Goal: Find specific page/section: Find specific page/section

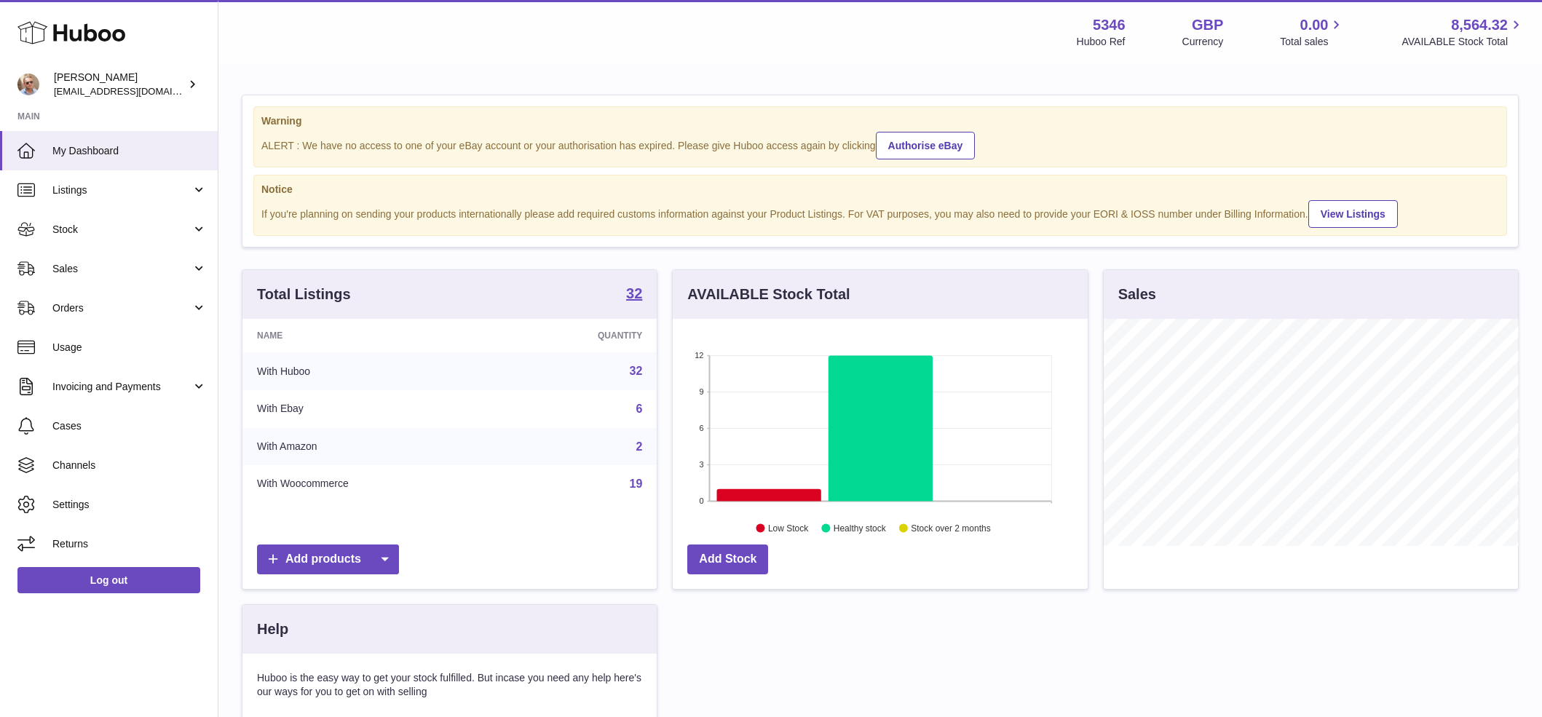
scroll to position [227, 415]
click at [678, 36] on div "Menu Huboo 5346 Huboo Ref GBP Currency 0.00 Total sales 8,564.32 AVAILABLE Stoc…" at bounding box center [880, 31] width 1289 height 33
click at [132, 262] on span "Sales" at bounding box center [121, 269] width 139 height 14
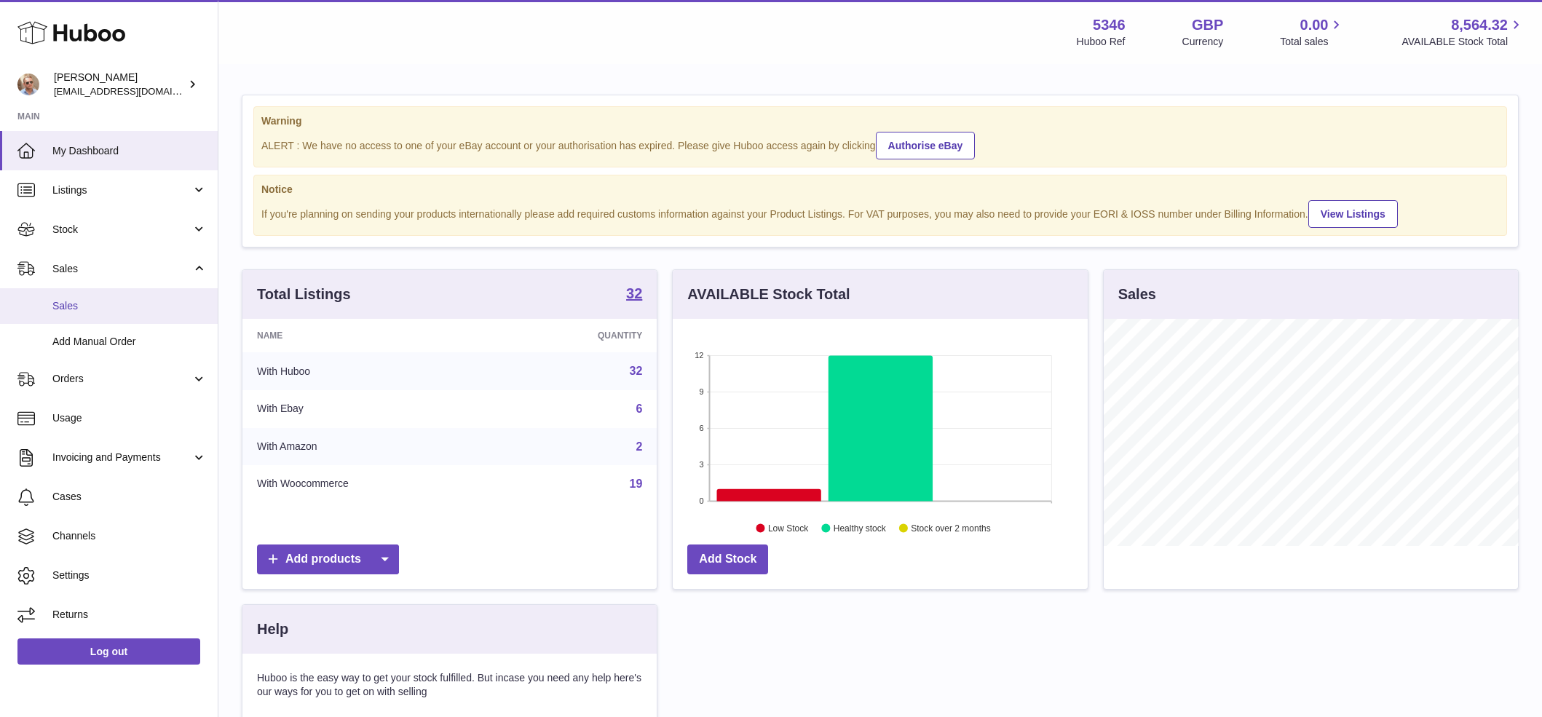
click at [138, 309] on span "Sales" at bounding box center [129, 306] width 154 height 14
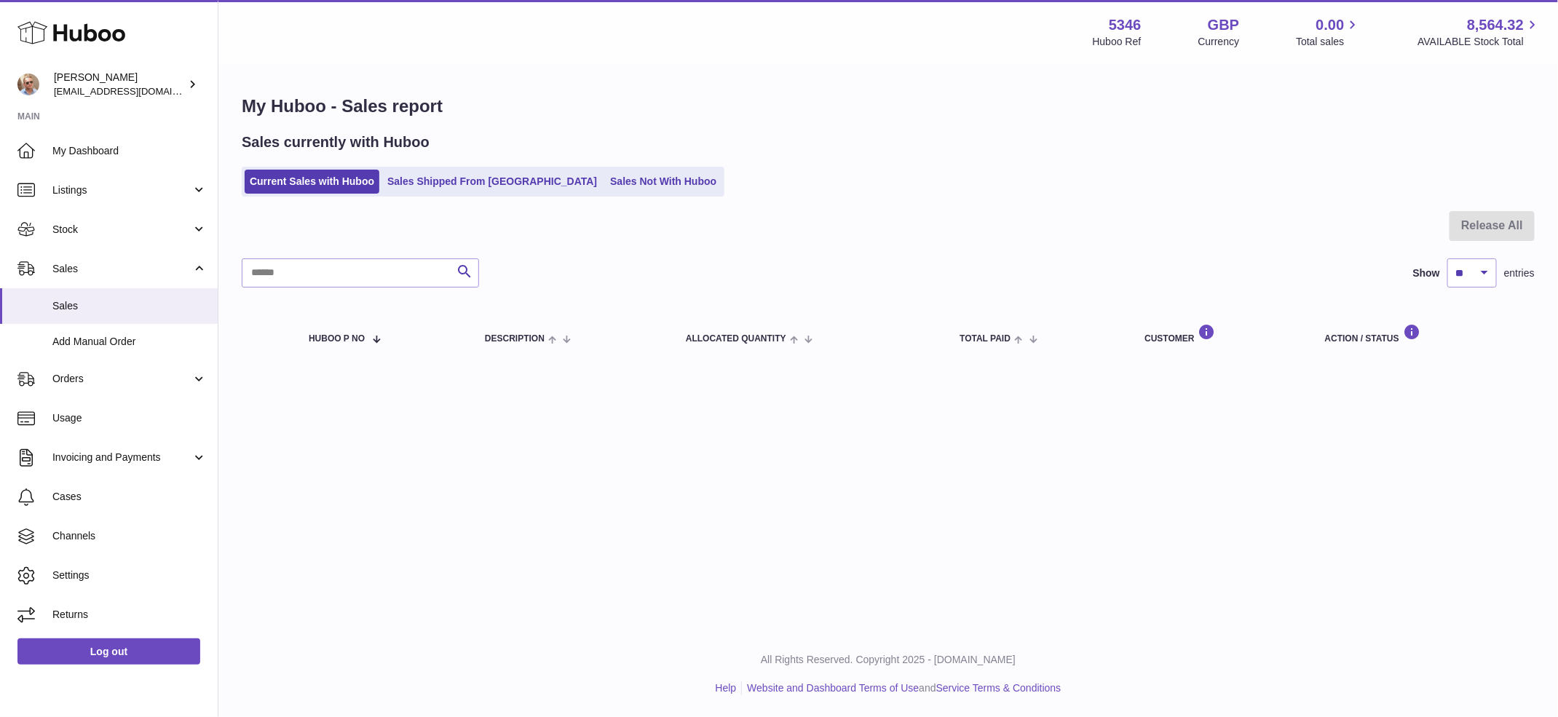
click at [843, 133] on div "Sales currently with Huboo" at bounding box center [888, 143] width 1293 height 20
click at [611, 177] on link "Sales Not With Huboo" at bounding box center [663, 182] width 116 height 24
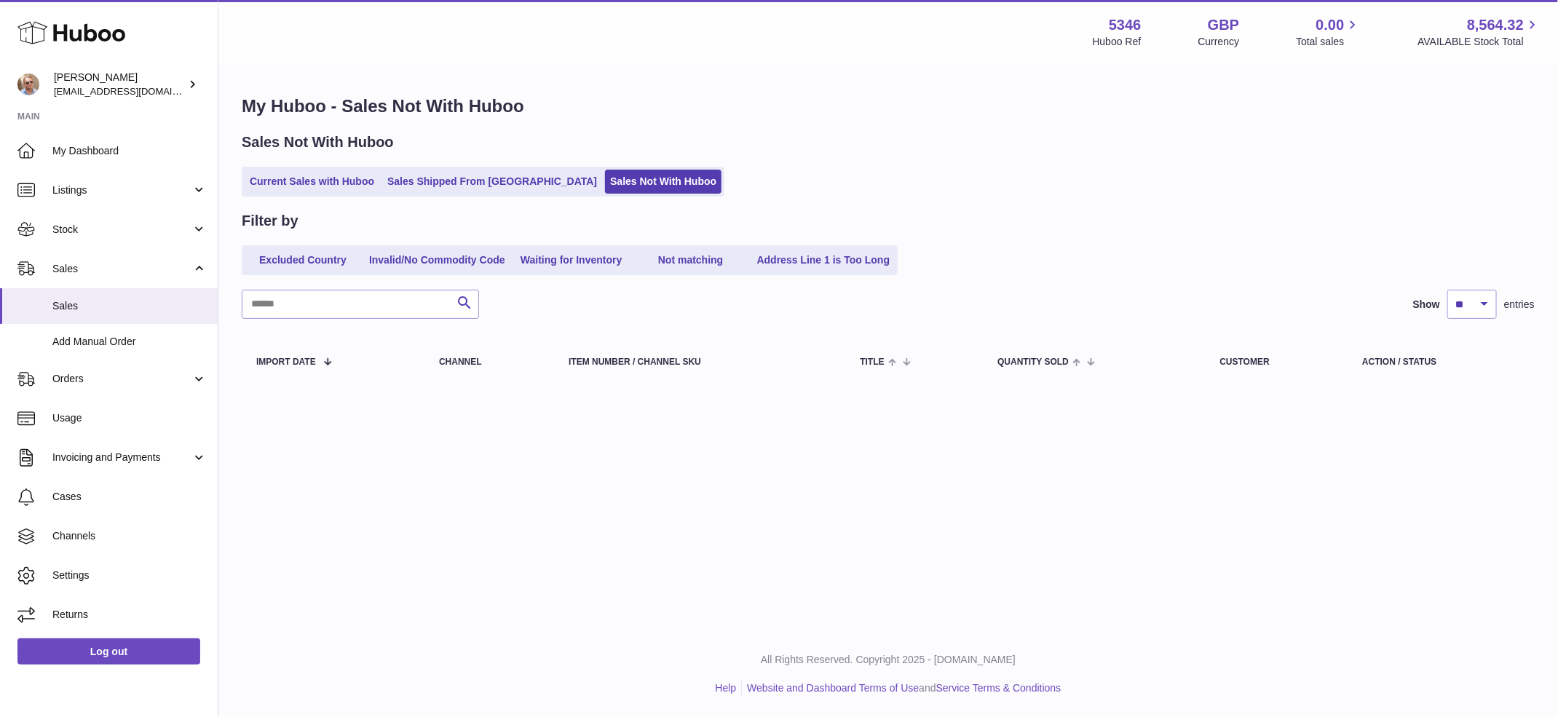
click at [957, 189] on div "Current Sales with Huboo Sales Shipped From Huboo Sales Not With Huboo" at bounding box center [888, 182] width 1293 height 30
drag, startPoint x: 904, startPoint y: 171, endPoint x: 912, endPoint y: 182, distance: 13.5
click at [905, 173] on div "Current Sales with Huboo Sales Shipped From Huboo Sales Not With Huboo" at bounding box center [888, 182] width 1293 height 30
